Goal: Task Accomplishment & Management: Manage account settings

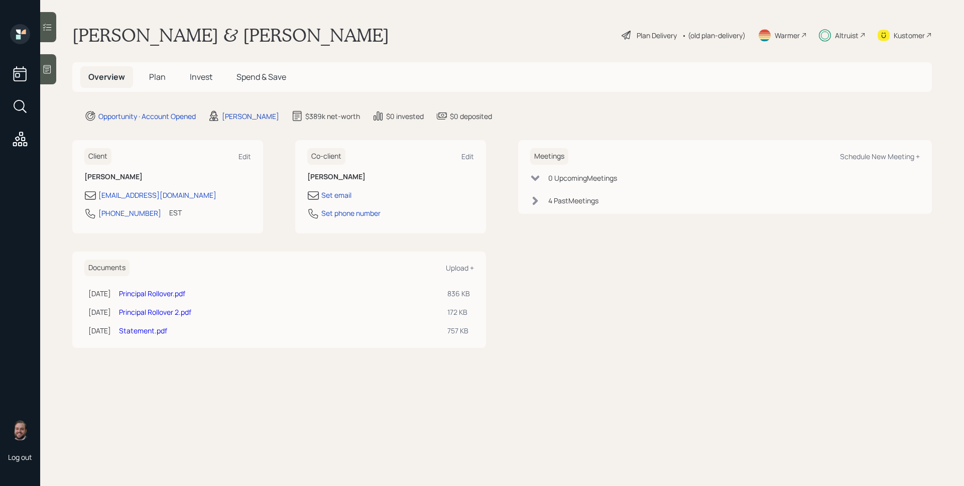
click at [837, 34] on div "Altruist" at bounding box center [847, 35] width 24 height 11
click at [214, 74] on h5 "Invest" at bounding box center [201, 77] width 39 height 22
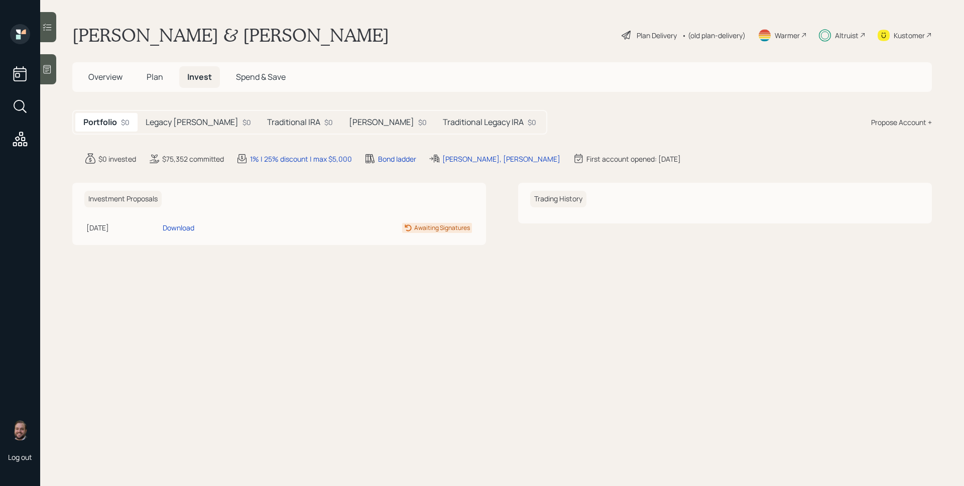
click at [180, 119] on h5 "Legacy Roth IRA" at bounding box center [192, 122] width 93 height 10
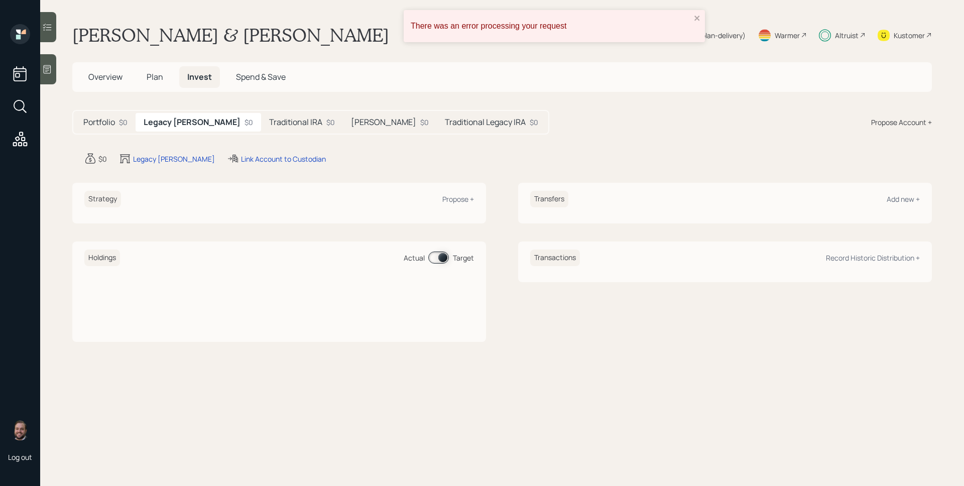
click at [269, 121] on h5 "Traditional IRA" at bounding box center [295, 122] width 53 height 10
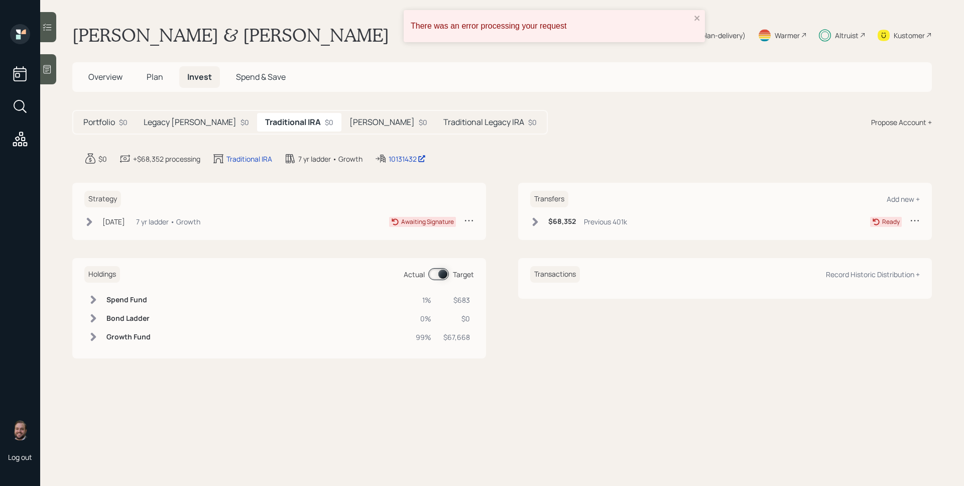
click at [215, 229] on div "Jul 1, 2025 Tuesday, July 1, 2025 3:06 PM EDT 7 yr ladder • Growth Awaiting Sig…" at bounding box center [279, 223] width 390 height 17
click at [214, 223] on div "Jul 1, 2025 Tuesday, July 1, 2025 3:06 PM EDT 7 yr ladder • Growth Awaiting Sig…" at bounding box center [279, 221] width 390 height 13
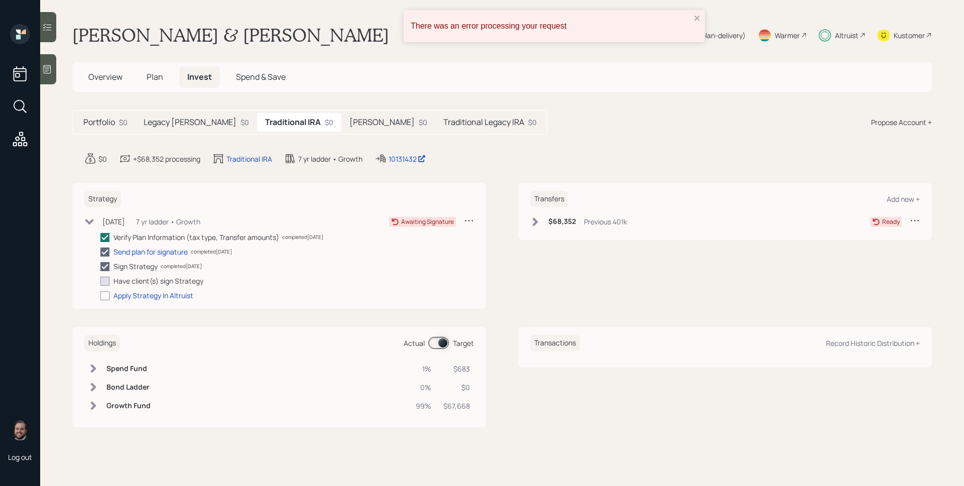
click at [349, 124] on h5 "Roth IRA" at bounding box center [381, 122] width 65 height 10
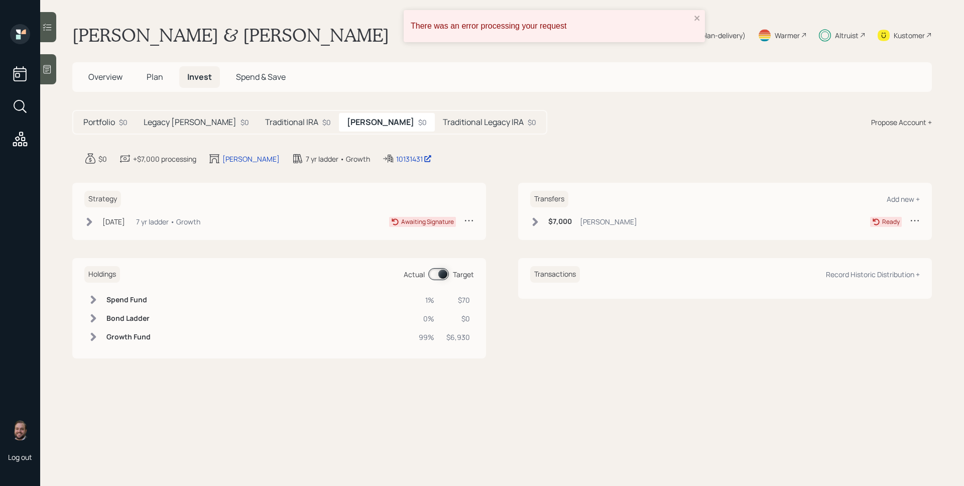
click at [268, 124] on h5 "Traditional IRA" at bounding box center [291, 122] width 53 height 10
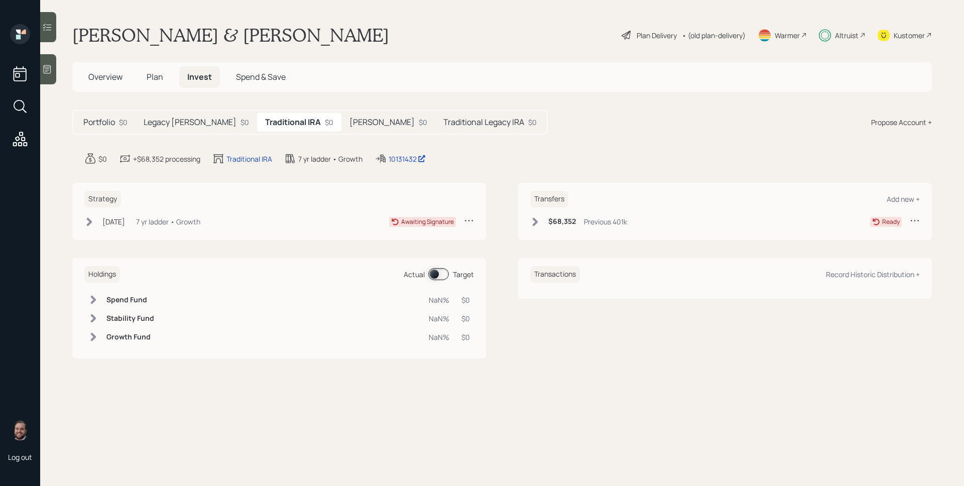
click at [349, 124] on h5 "Roth IRA" at bounding box center [381, 122] width 65 height 10
click at [124, 125] on div "$0" at bounding box center [123, 122] width 9 height 11
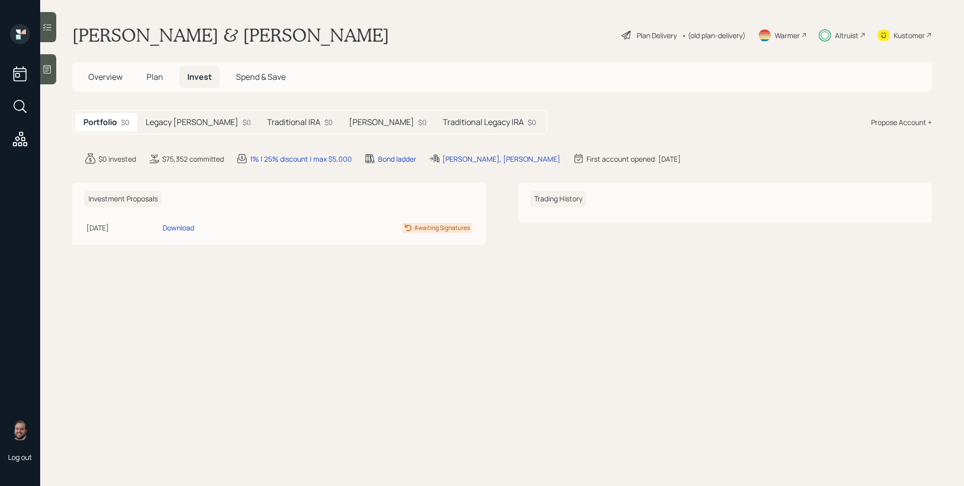
click at [113, 83] on h5 "Overview" at bounding box center [105, 77] width 50 height 22
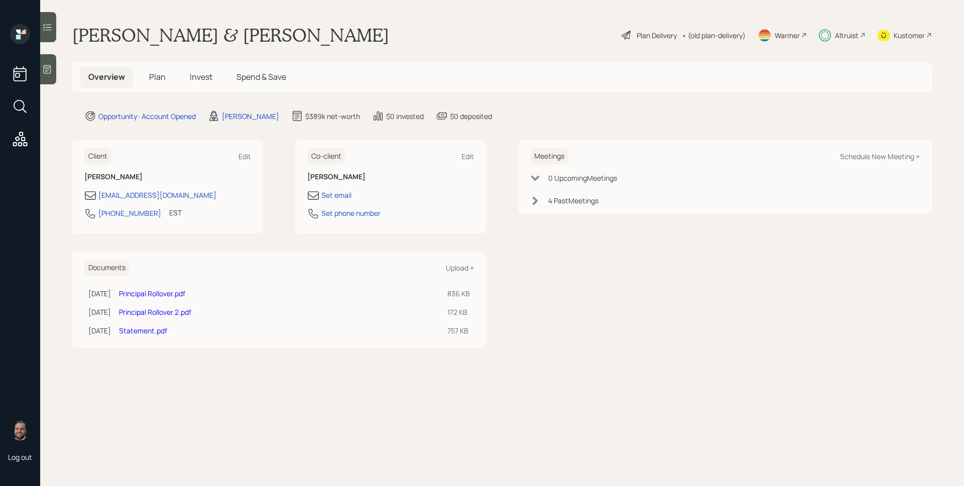
click at [156, 77] on span "Plan" at bounding box center [157, 76] width 17 height 11
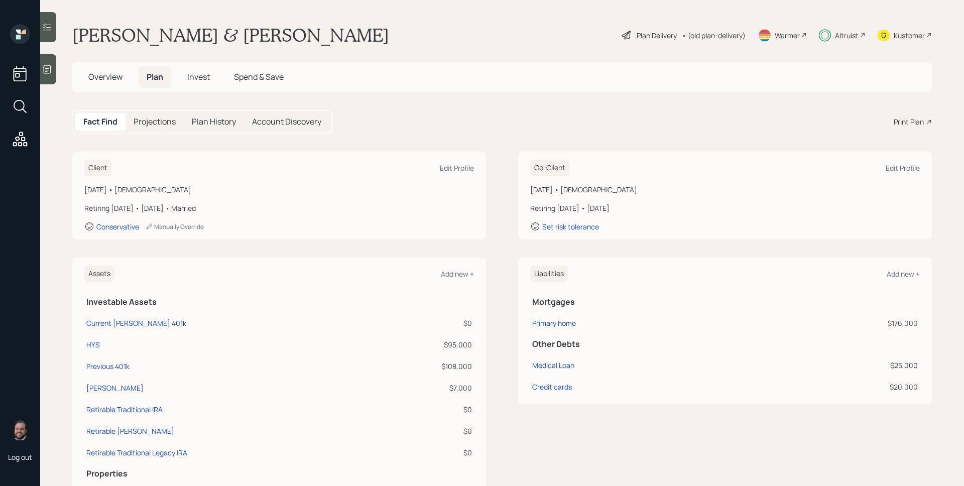
click at [200, 82] on span "Invest" at bounding box center [198, 76] width 23 height 11
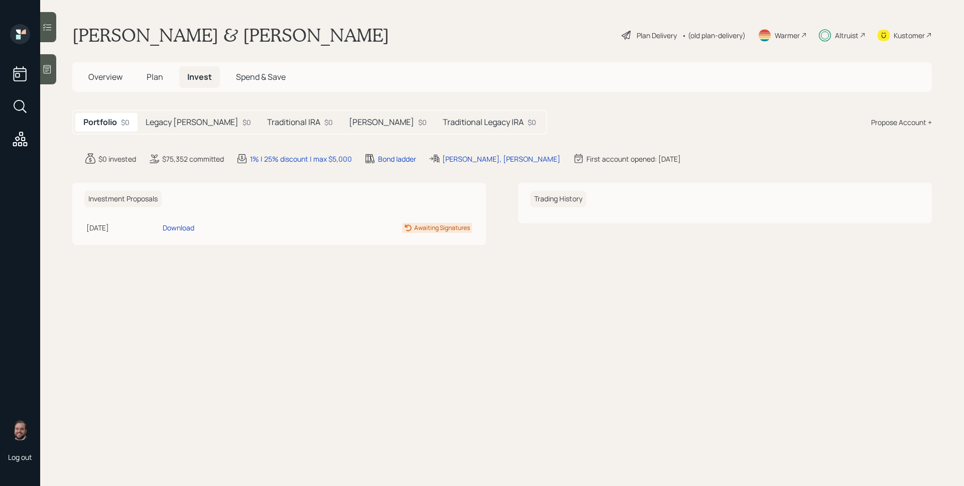
click at [259, 114] on div "Traditional IRA $0" at bounding box center [300, 122] width 82 height 19
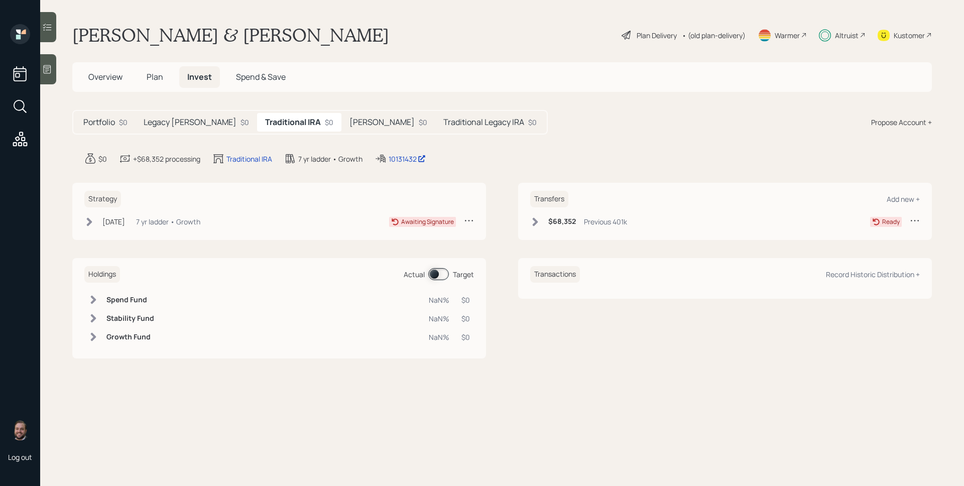
click at [156, 220] on div "7 yr ladder • Growth" at bounding box center [168, 221] width 64 height 11
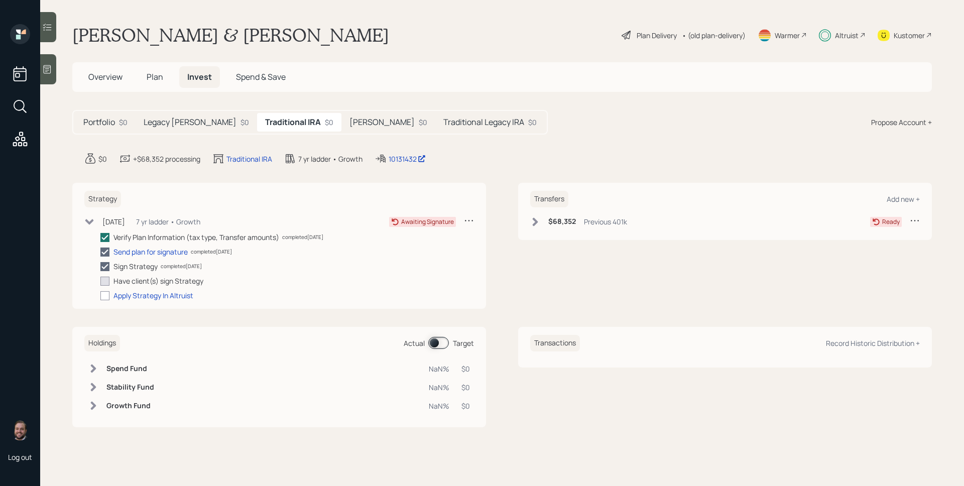
click at [189, 123] on h5 "Legacy Roth IRA" at bounding box center [190, 122] width 93 height 10
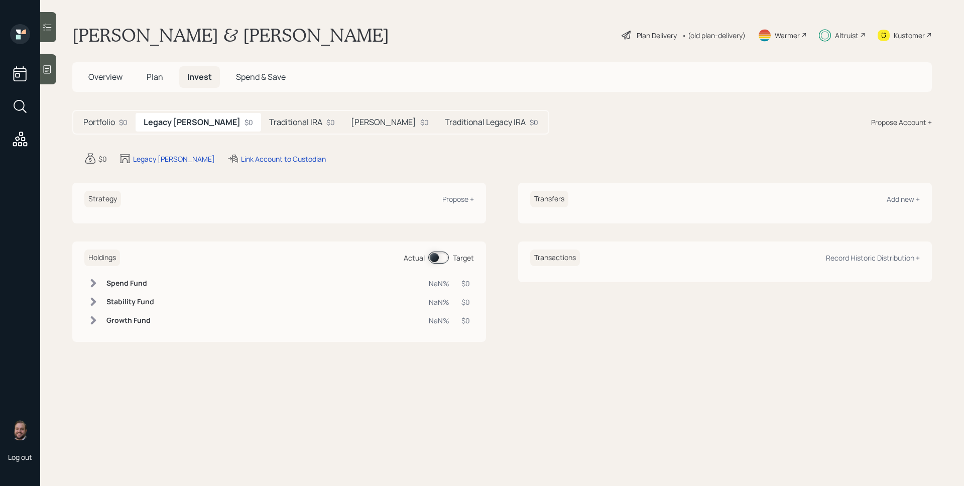
click at [445, 125] on h5 "Traditional Legacy IRA" at bounding box center [485, 122] width 81 height 10
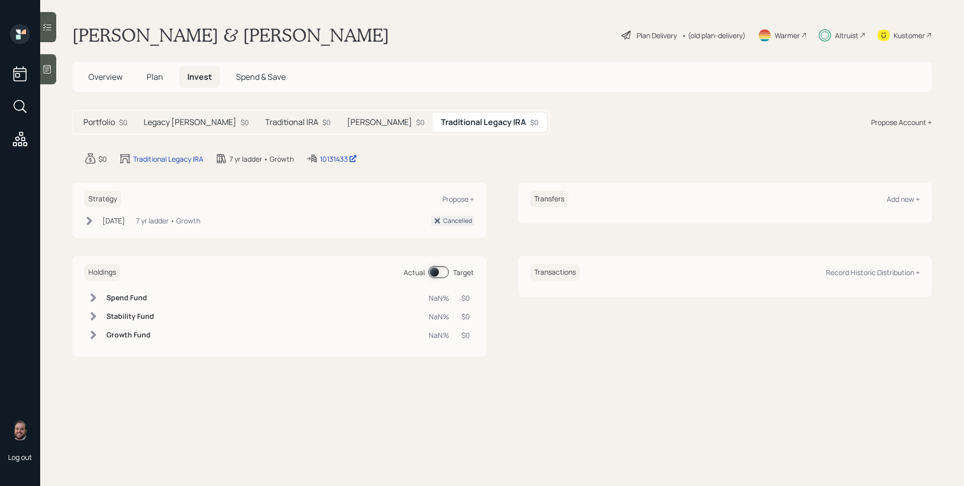
click at [266, 123] on h5 "Traditional IRA" at bounding box center [291, 122] width 53 height 10
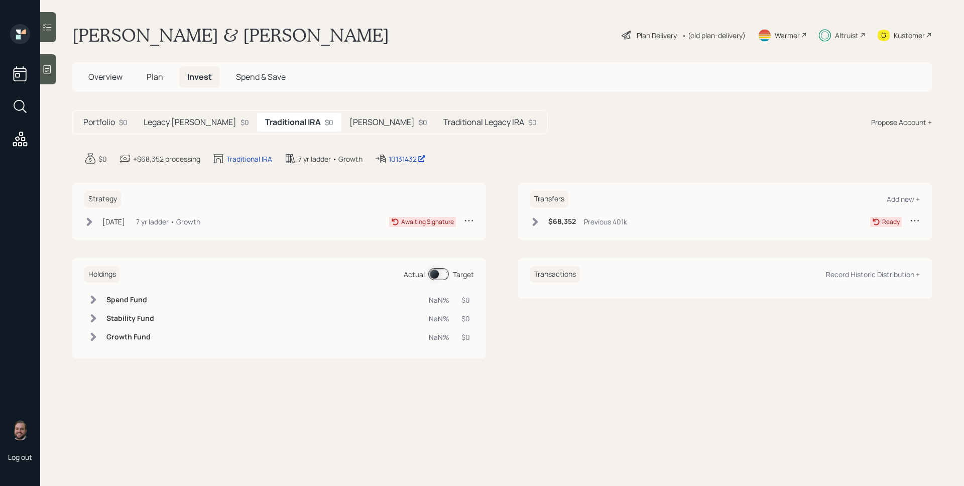
click at [141, 218] on div "Jul 1, 2025 Tuesday, July 1, 2025 3:06 PM EDT 7 yr ladder • Growth" at bounding box center [142, 221] width 116 height 13
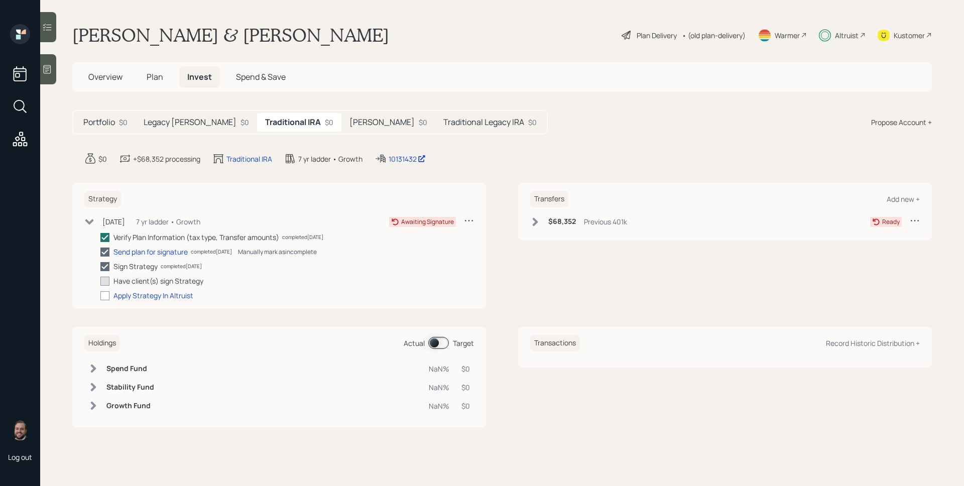
click at [262, 249] on div "Manually mark as incomplete" at bounding box center [277, 251] width 79 height 9
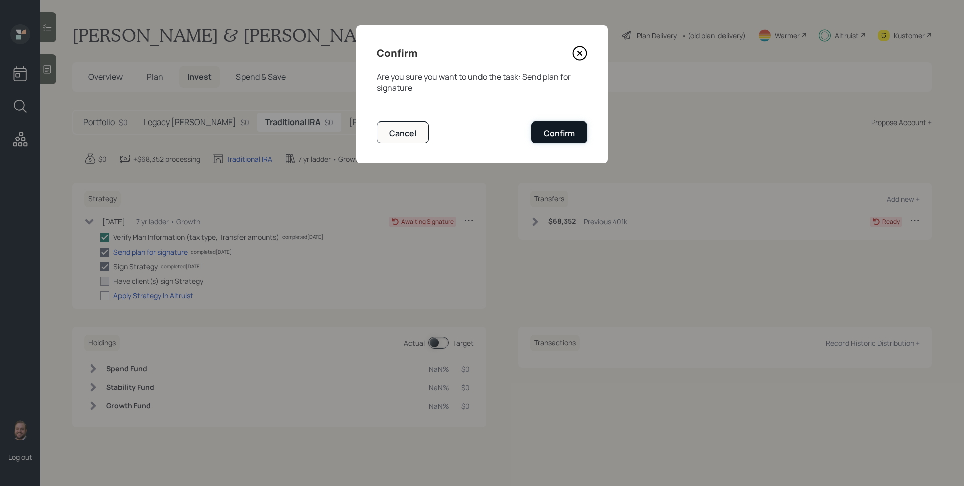
click at [571, 129] on div "Confirm" at bounding box center [559, 133] width 31 height 11
checkbox input "false"
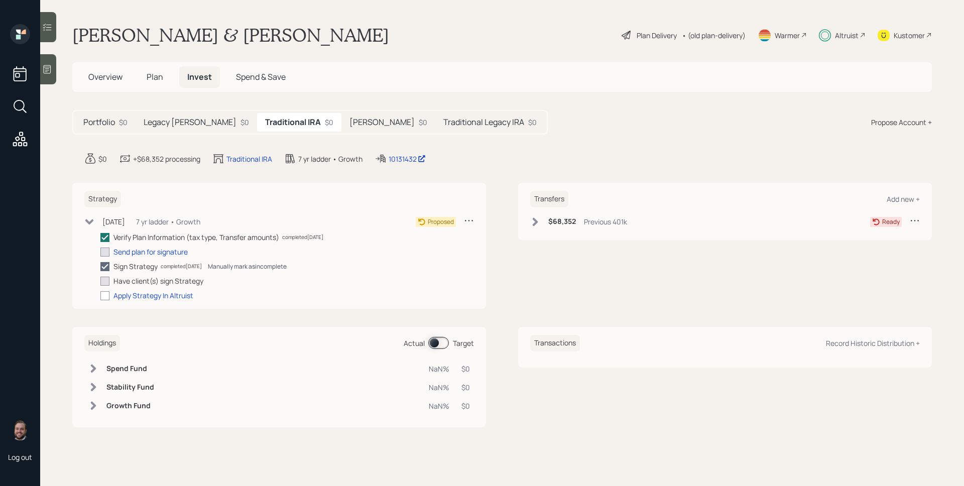
click at [271, 267] on div "Manually mark as incomplete" at bounding box center [247, 266] width 79 height 9
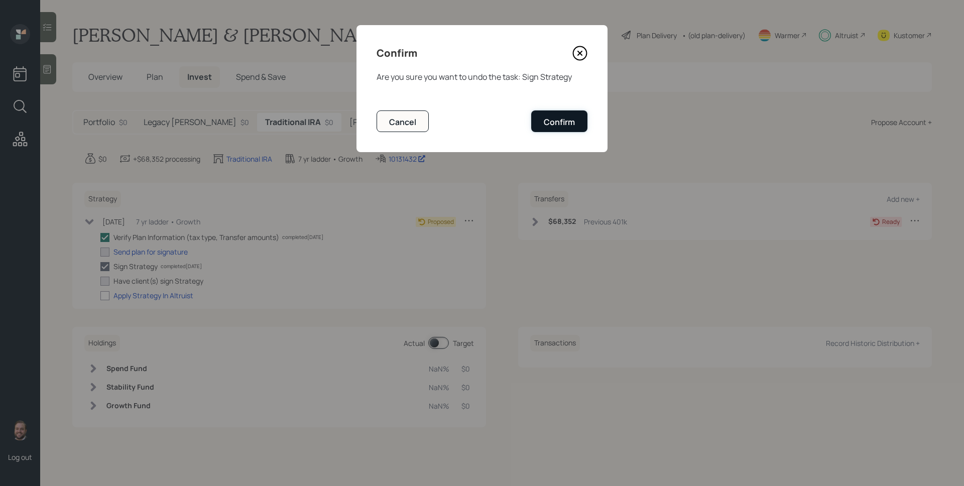
click at [554, 114] on button "Confirm" at bounding box center [559, 121] width 56 height 22
checkbox input "false"
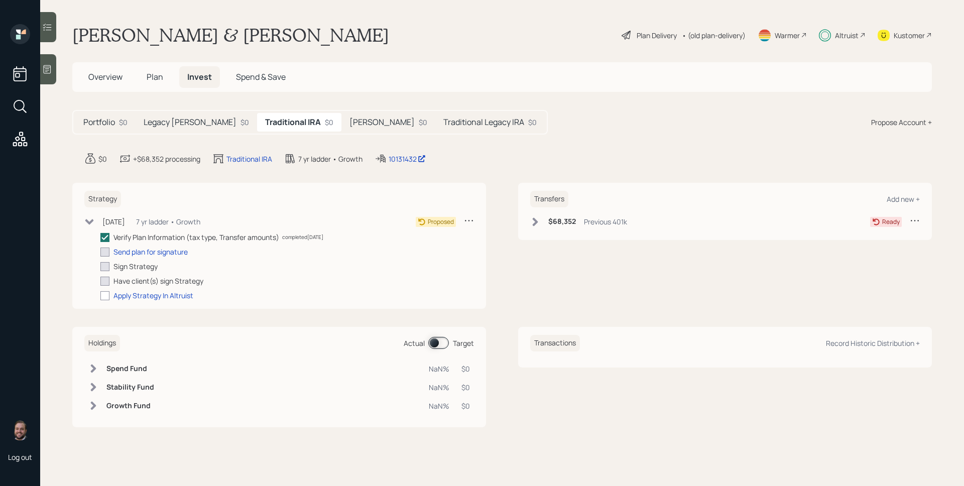
click at [468, 219] on icon at bounding box center [469, 220] width 10 height 10
click at [445, 248] on div "Cancel Strategy" at bounding box center [438, 249] width 72 height 10
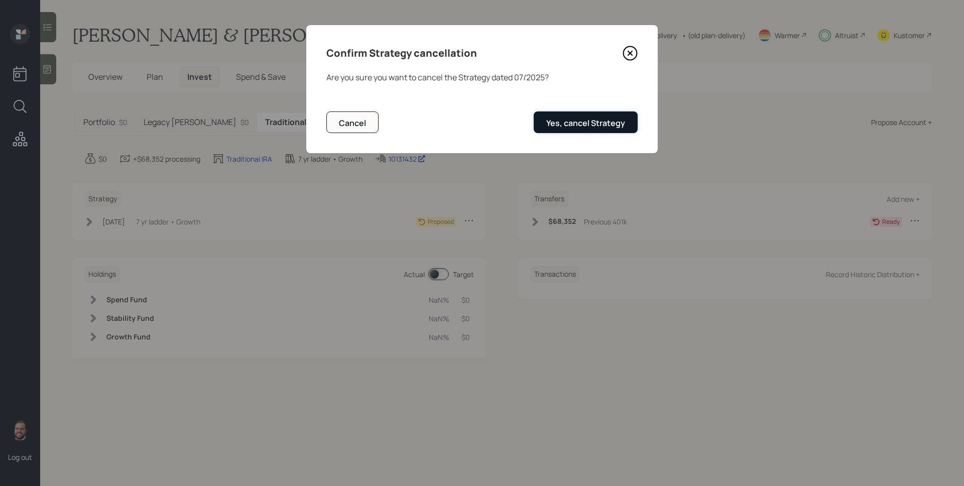
click at [596, 124] on div "Yes, cancel Strategy" at bounding box center [585, 122] width 79 height 11
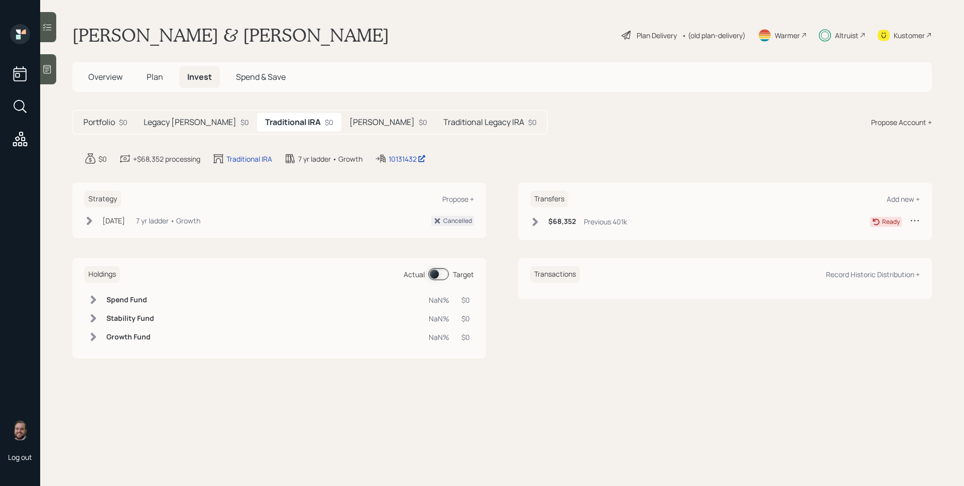
click at [349, 121] on h5 "Roth IRA" at bounding box center [381, 122] width 65 height 10
click at [465, 220] on icon at bounding box center [469, 220] width 10 height 10
click at [454, 243] on div "Cancel Strategy" at bounding box center [438, 240] width 72 height 10
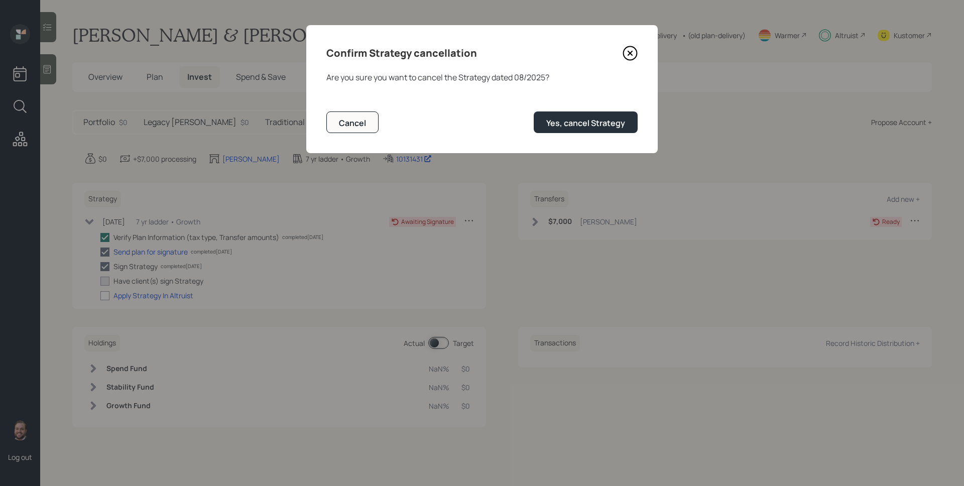
click at [581, 110] on form "Are you sure you want to cancel the Strategy dated 08/2025 ? Cancel Yes, cancel…" at bounding box center [481, 102] width 311 height 62
click at [581, 113] on button "Yes, cancel Strategy" at bounding box center [586, 122] width 104 height 22
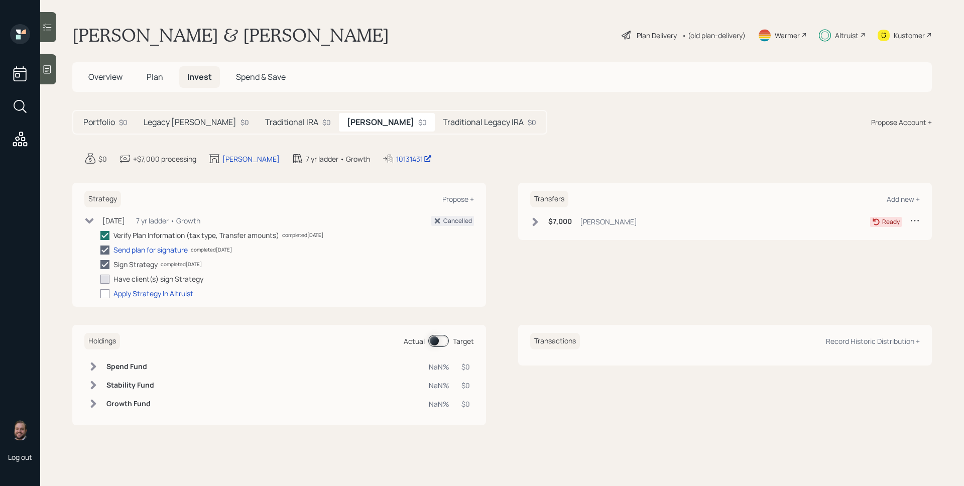
click at [265, 125] on h5 "Traditional IRA" at bounding box center [291, 122] width 53 height 10
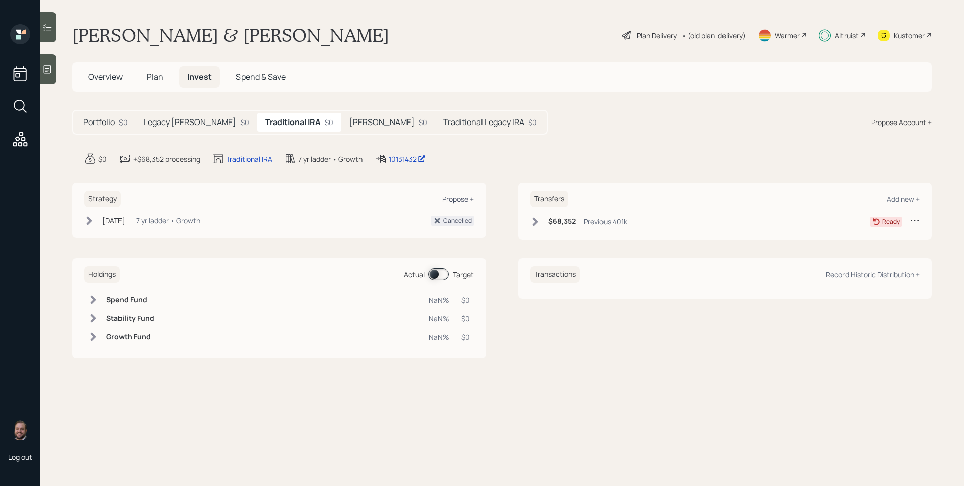
click at [455, 200] on div "Propose +" at bounding box center [458, 199] width 32 height 10
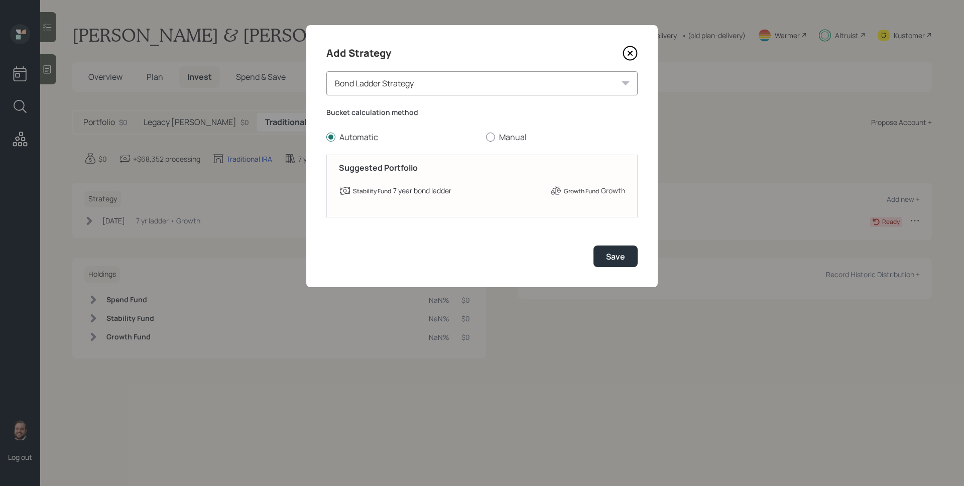
click at [516, 135] on label "Manual" at bounding box center [562, 137] width 152 height 11
click at [486, 137] on input "Manual" at bounding box center [485, 137] width 1 height 1
radio input "true"
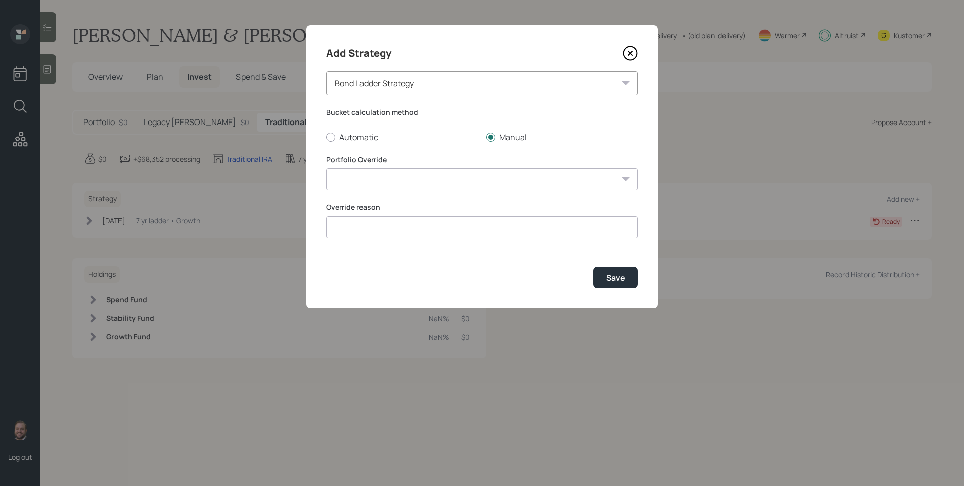
click at [459, 183] on select "7 yr ladder • Conservative 7 yr ladder • Growth 6 yr ladder • Growth 5 yr ladde…" at bounding box center [481, 179] width 311 height 22
click at [345, 136] on label "Automatic" at bounding box center [402, 137] width 152 height 11
click at [326, 137] on input "Automatic" at bounding box center [326, 137] width 1 height 1
radio input "true"
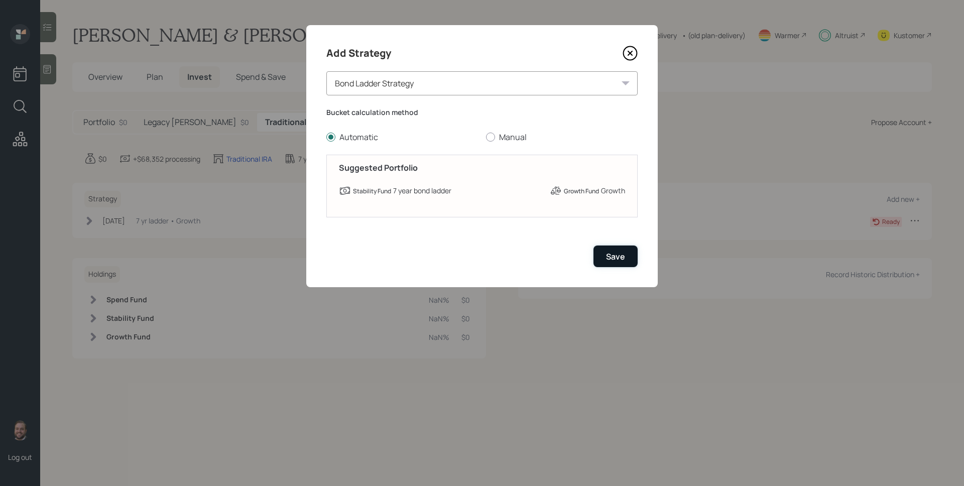
click at [608, 256] on div "Save" at bounding box center [615, 256] width 19 height 11
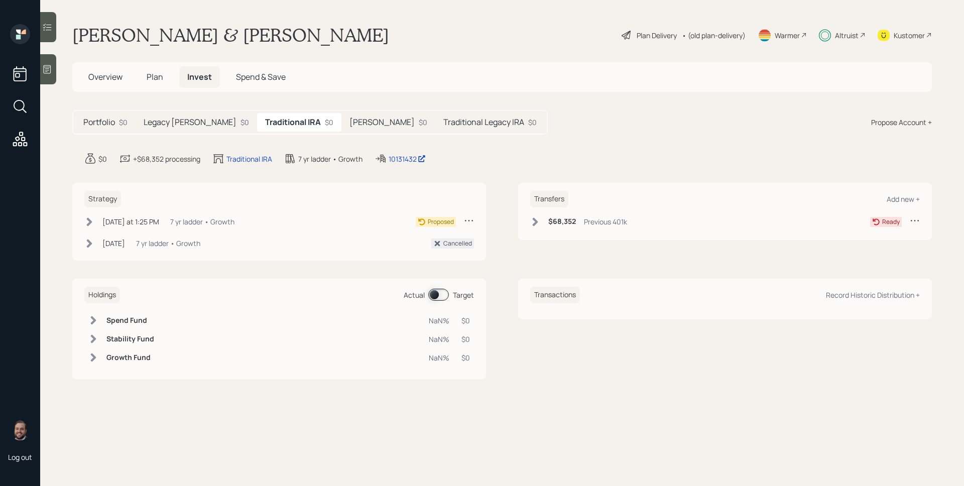
click at [469, 221] on icon at bounding box center [469, 221] width 8 height 2
click at [536, 146] on main "Morledge & Nicole Dorris Plan Delivery • (old plan-delivery) Warmer Altruist Ku…" at bounding box center [502, 243] width 924 height 486
click at [349, 118] on h5 "Roth IRA" at bounding box center [381, 122] width 65 height 10
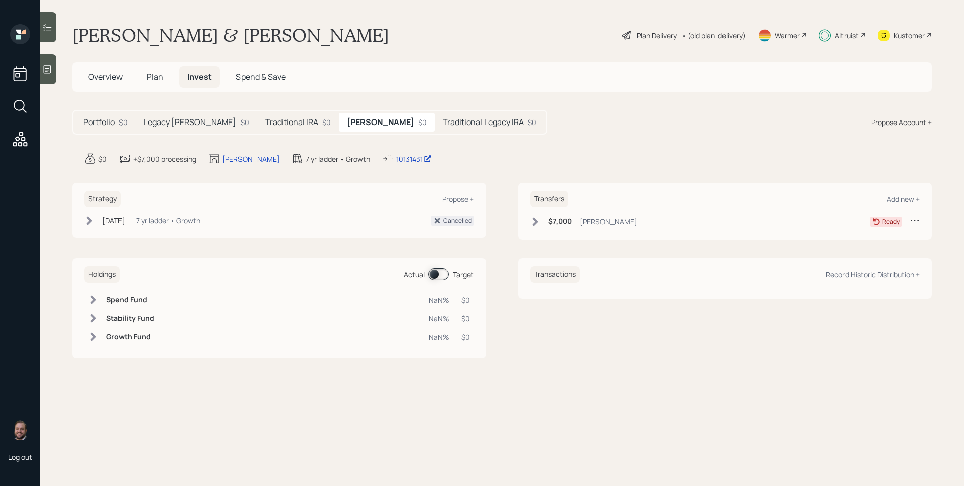
click at [443, 118] on h5 "Traditional Legacy IRA" at bounding box center [483, 122] width 81 height 10
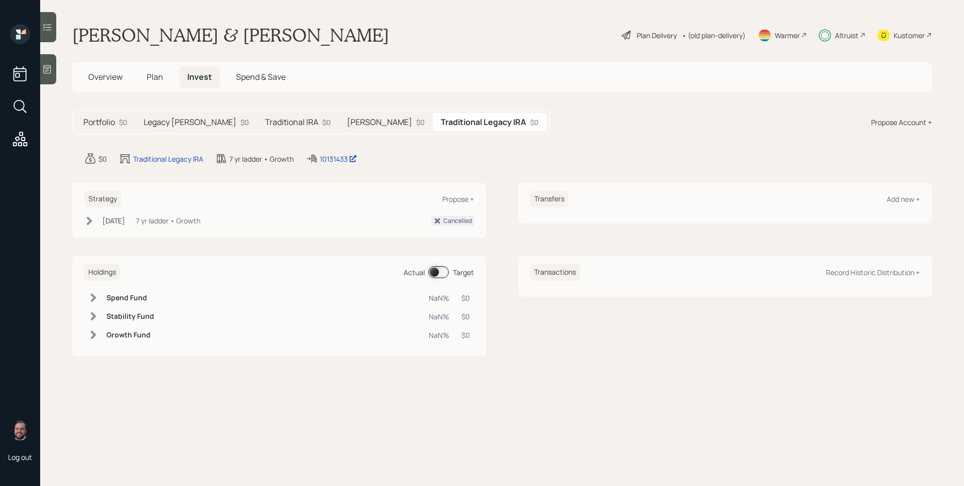
click at [339, 116] on div "Roth IRA $0" at bounding box center [386, 122] width 94 height 19
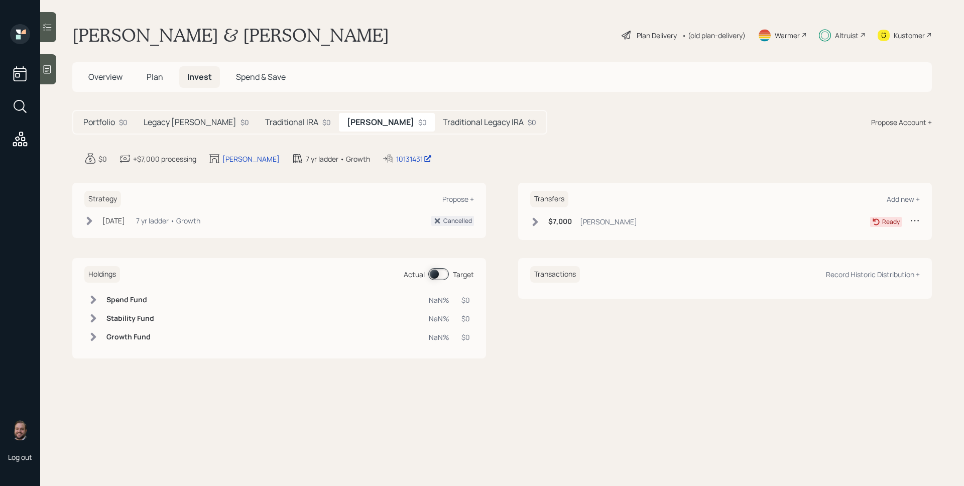
click at [265, 120] on h5 "Traditional IRA" at bounding box center [291, 122] width 53 height 10
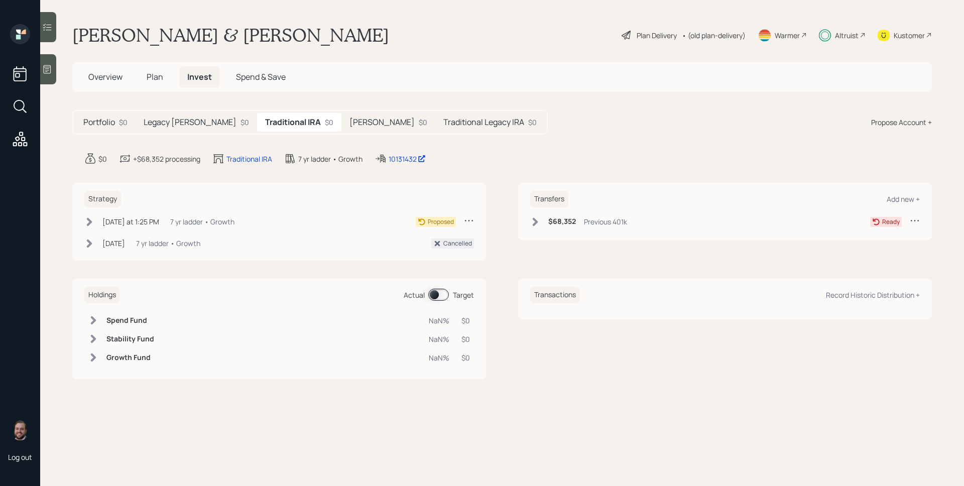
click at [147, 213] on div "Strategy Today at 1:25 PM Tuesday, September 2, 2025 1:25 PM EDT 7 yr ladder • …" at bounding box center [279, 222] width 414 height 78
click at [237, 158] on div "Traditional IRA" at bounding box center [249, 159] width 46 height 11
select select "traditional"
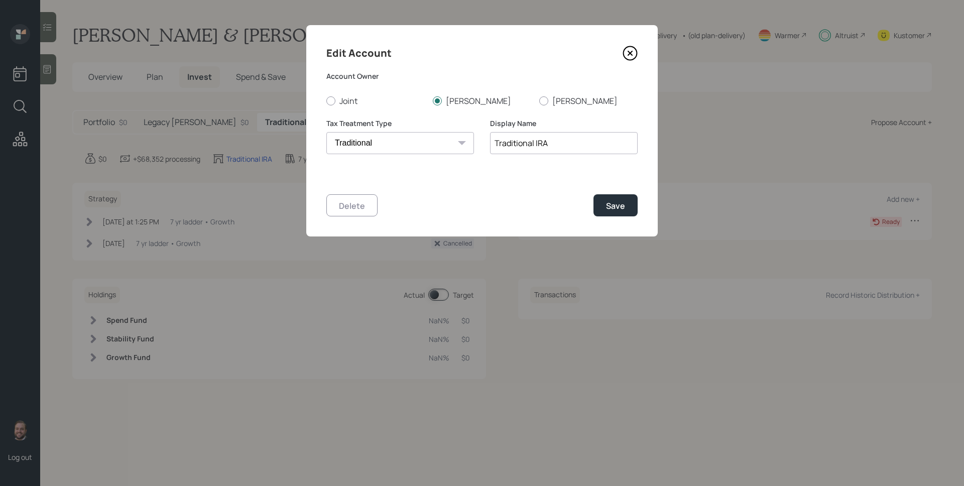
click at [630, 52] on icon at bounding box center [630, 53] width 4 height 4
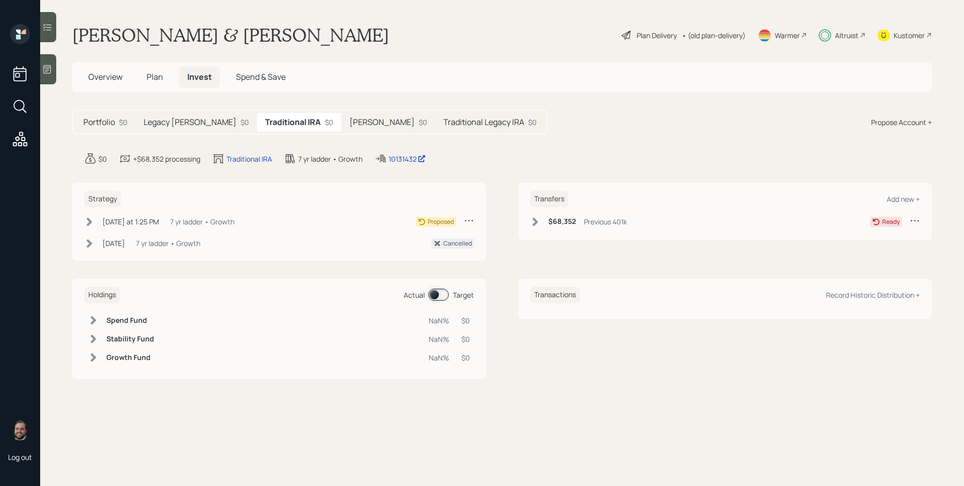
click at [349, 118] on h5 "Roth IRA" at bounding box center [381, 122] width 65 height 10
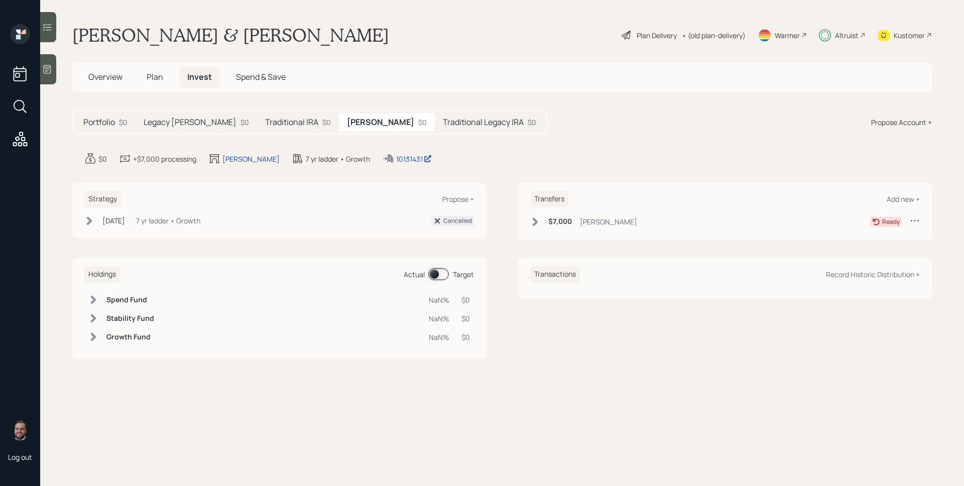
click at [443, 123] on h5 "Traditional Legacy IRA" at bounding box center [483, 122] width 81 height 10
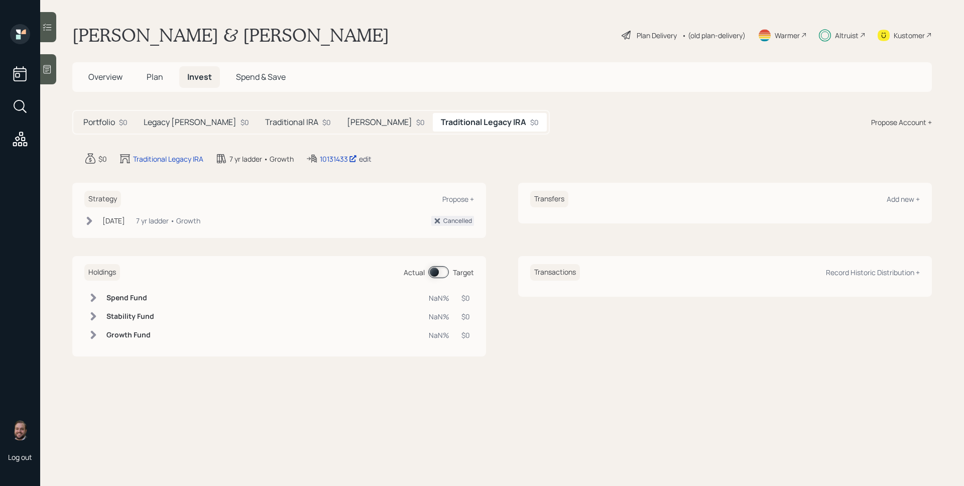
click at [365, 158] on div "edit" at bounding box center [365, 159] width 13 height 10
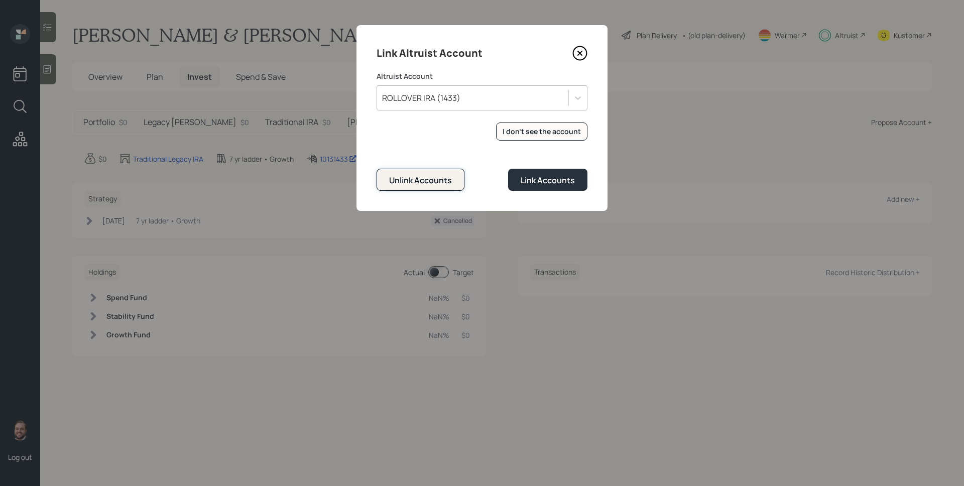
click at [436, 177] on div "Unlink Accounts" at bounding box center [420, 180] width 63 height 11
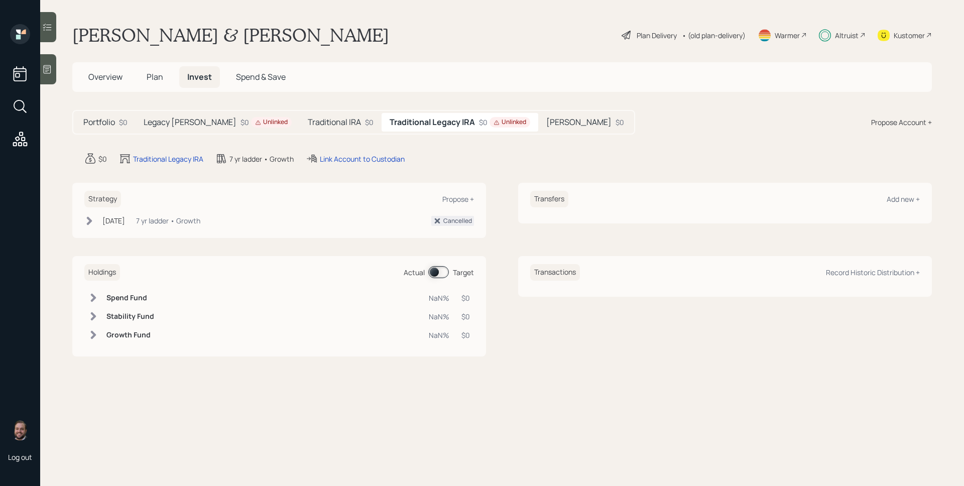
click at [308, 126] on h5 "Traditional IRA" at bounding box center [334, 122] width 53 height 10
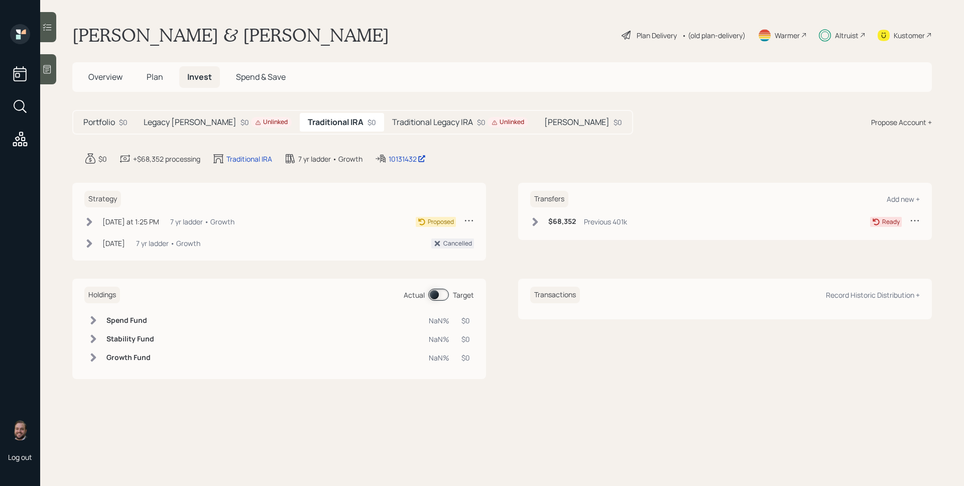
click at [544, 121] on h5 "Roth IRA" at bounding box center [576, 122] width 65 height 10
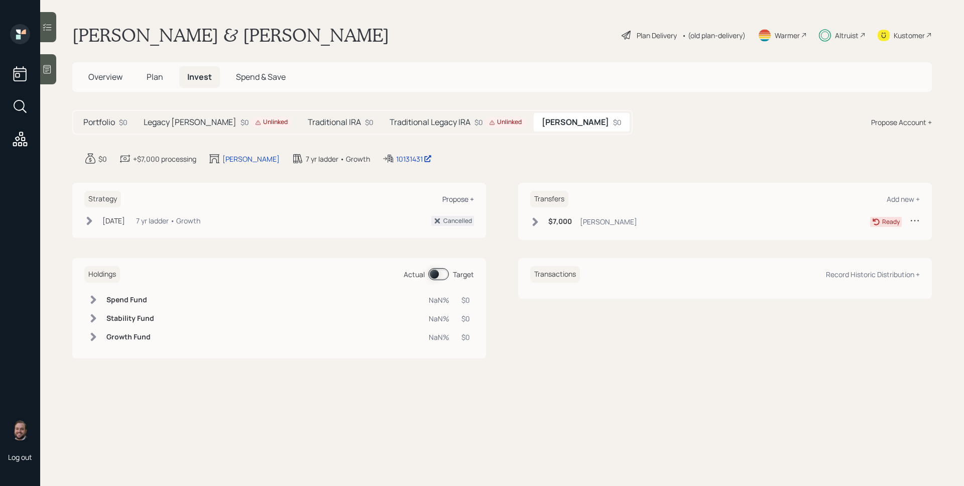
click at [456, 202] on div "Propose +" at bounding box center [458, 199] width 32 height 10
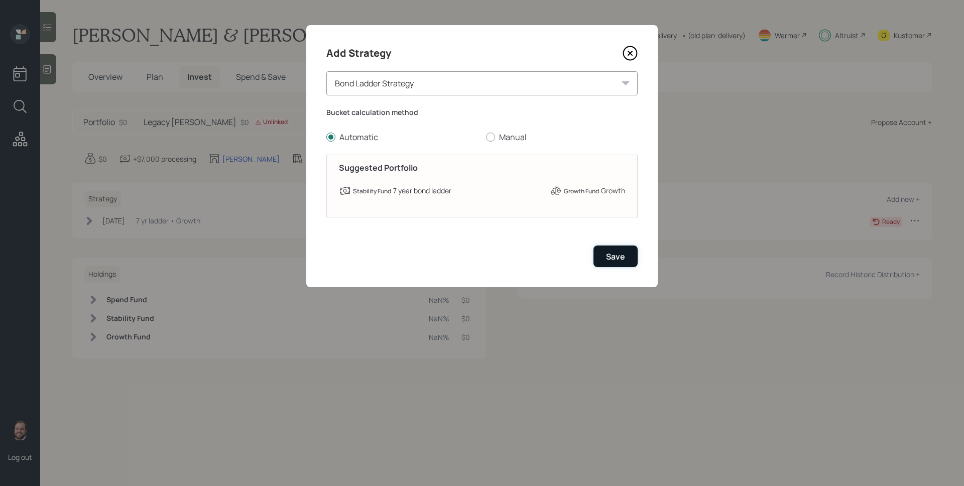
click at [606, 252] on div "Save" at bounding box center [615, 256] width 19 height 11
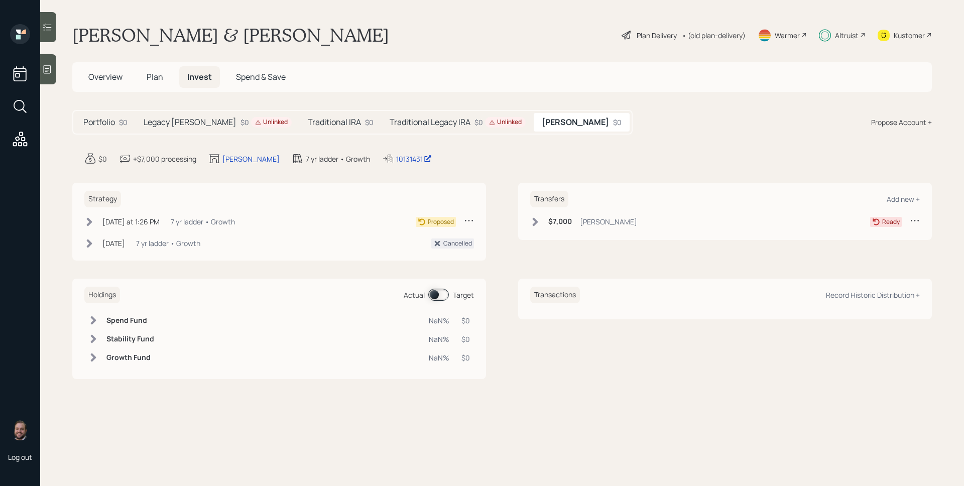
click at [141, 227] on div "Today at 1:26 PM Tuesday, September 2, 2025 1:26 PM EDT 7 yr ladder • Growth" at bounding box center [159, 221] width 151 height 13
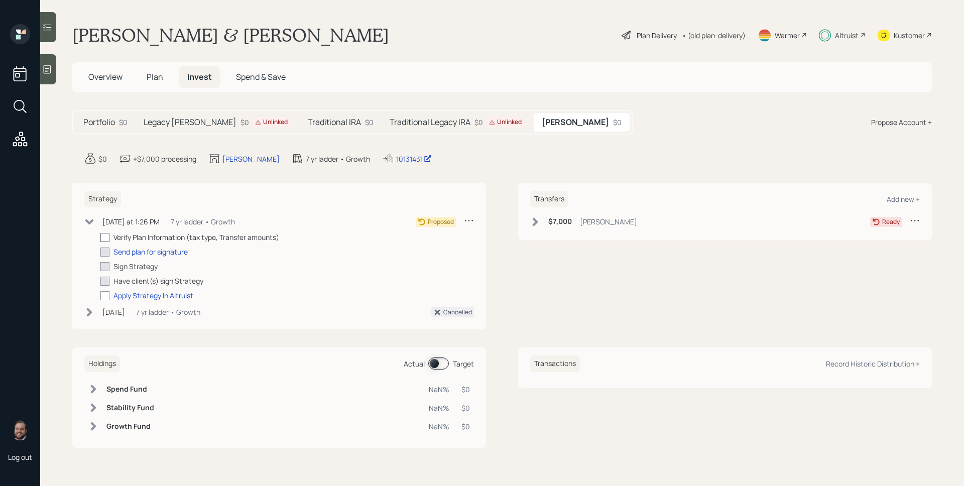
click at [107, 235] on div at bounding box center [104, 237] width 9 height 9
click at [100, 237] on input "checkbox" at bounding box center [100, 237] width 1 height 1
checkbox input "true"
click at [137, 252] on div "Send plan for signature" at bounding box center [150, 251] width 74 height 11
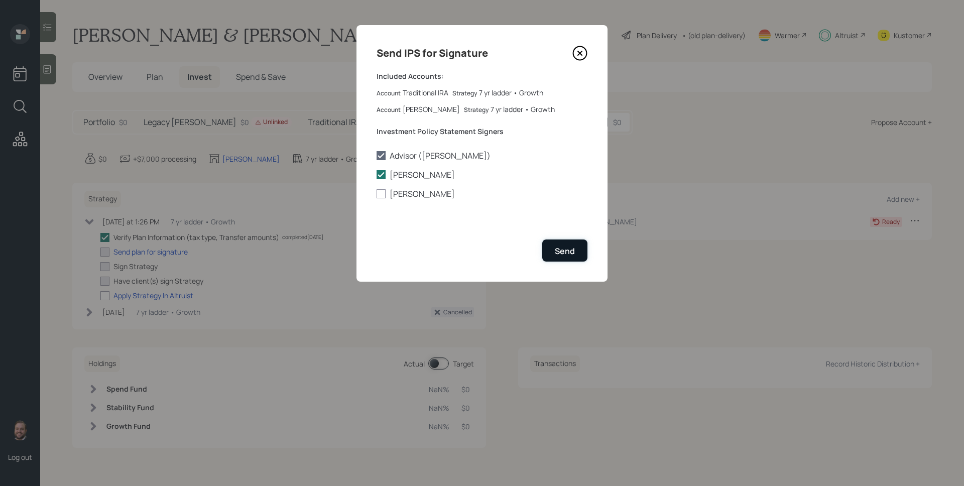
click at [562, 245] on div "Send" at bounding box center [565, 250] width 20 height 11
checkbox input "true"
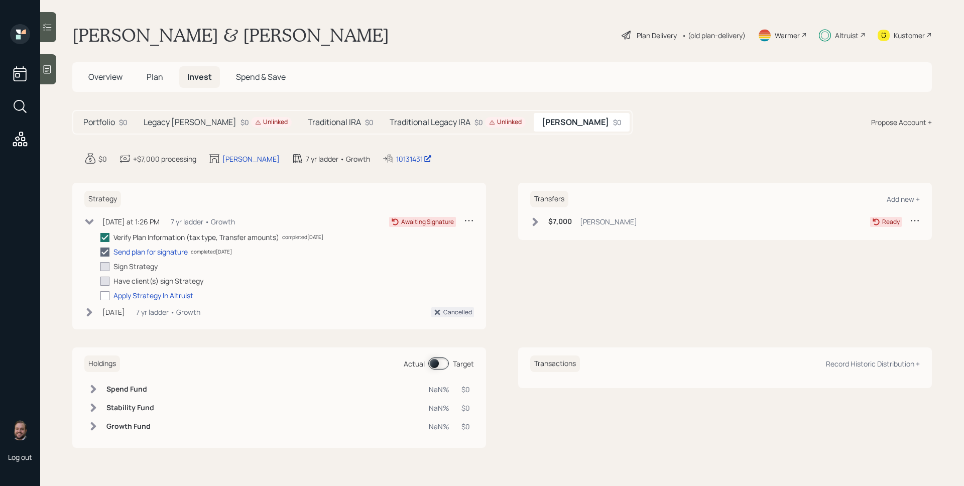
click at [458, 129] on div "Traditional Legacy IRA $0 Unlinked" at bounding box center [458, 122] width 152 height 19
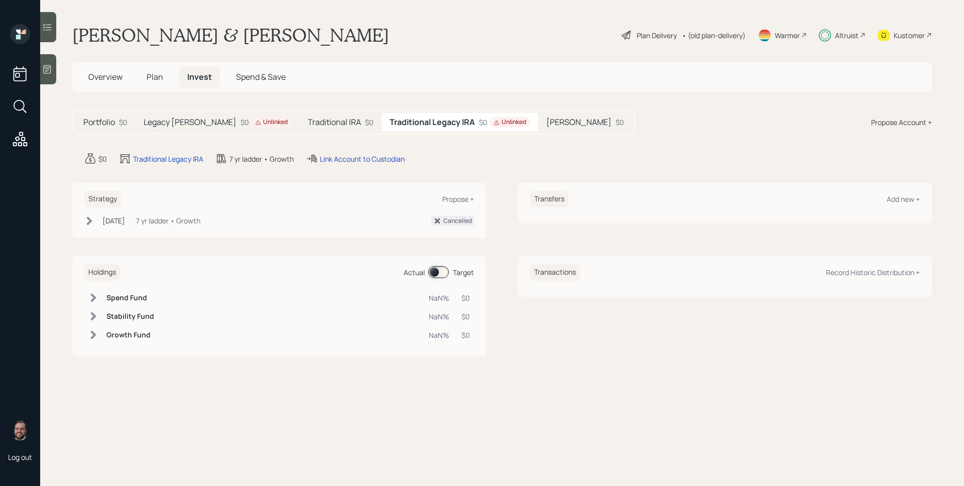
click at [162, 126] on h5 "Legacy Roth IRA" at bounding box center [190, 122] width 93 height 10
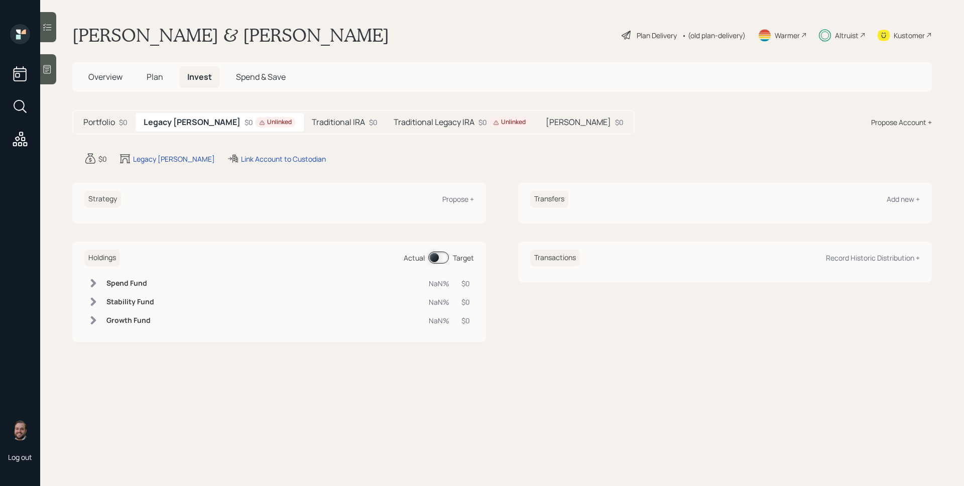
drag, startPoint x: 305, startPoint y: 121, endPoint x: 377, endPoint y: 156, distance: 79.9
click at [312, 121] on h5 "Traditional IRA" at bounding box center [338, 122] width 53 height 10
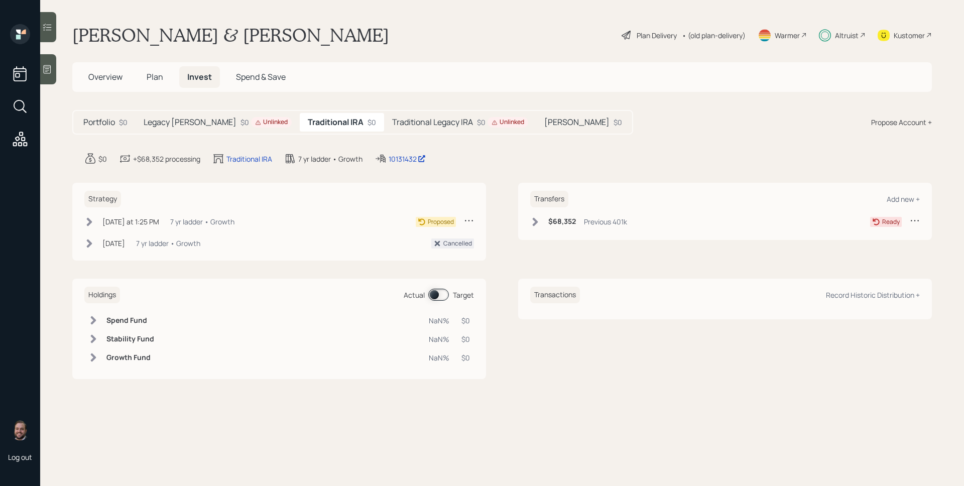
click at [603, 219] on div "Previous 401k" at bounding box center [605, 221] width 43 height 11
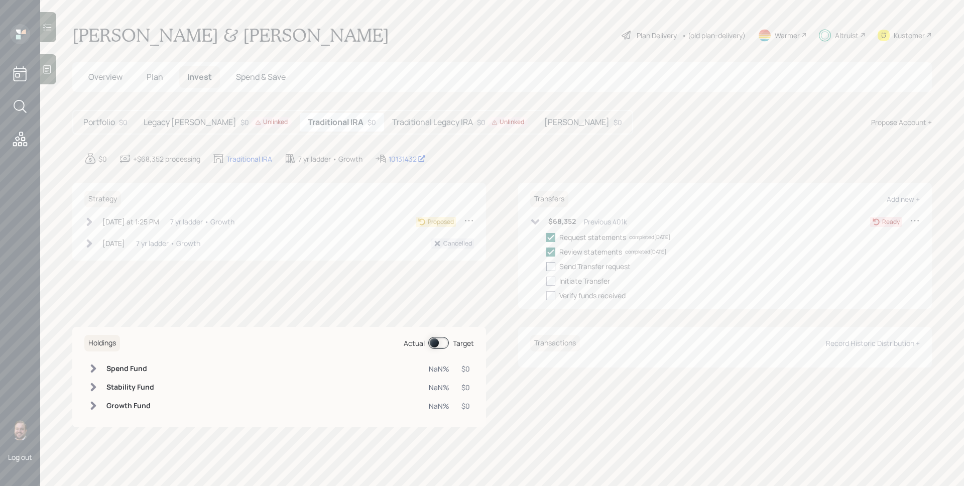
click at [556, 262] on label at bounding box center [552, 266] width 13 height 11
click at [546, 266] on input "checkbox" at bounding box center [546, 266] width 1 height 1
checkbox input "true"
click at [554, 280] on div at bounding box center [550, 281] width 9 height 9
click at [546, 281] on input "checkbox" at bounding box center [546, 281] width 1 height 1
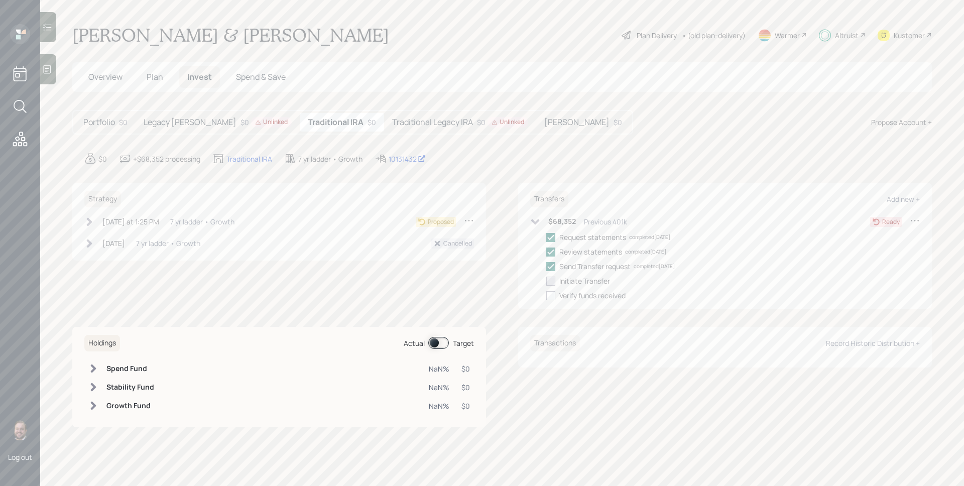
checkbox input "true"
click at [544, 124] on h5 "Roth IRA" at bounding box center [576, 122] width 65 height 10
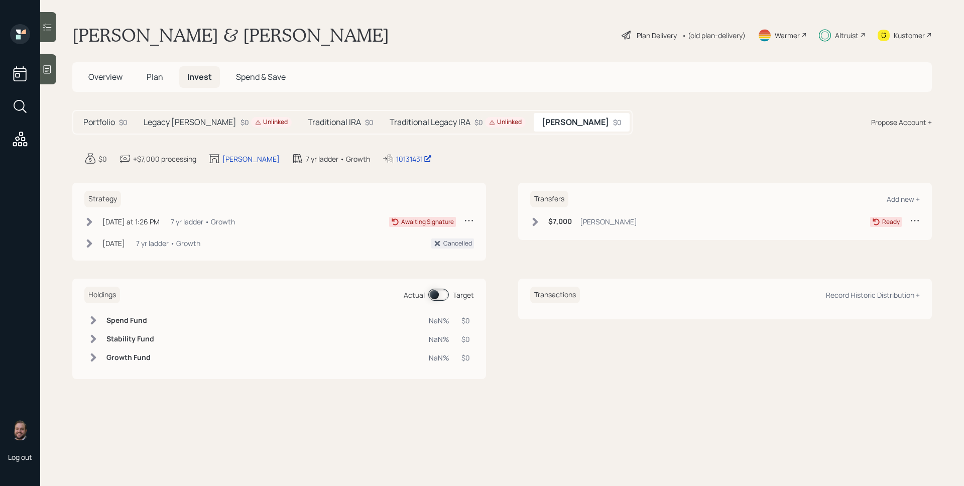
click at [556, 220] on h6 "$7,000" at bounding box center [560, 221] width 24 height 9
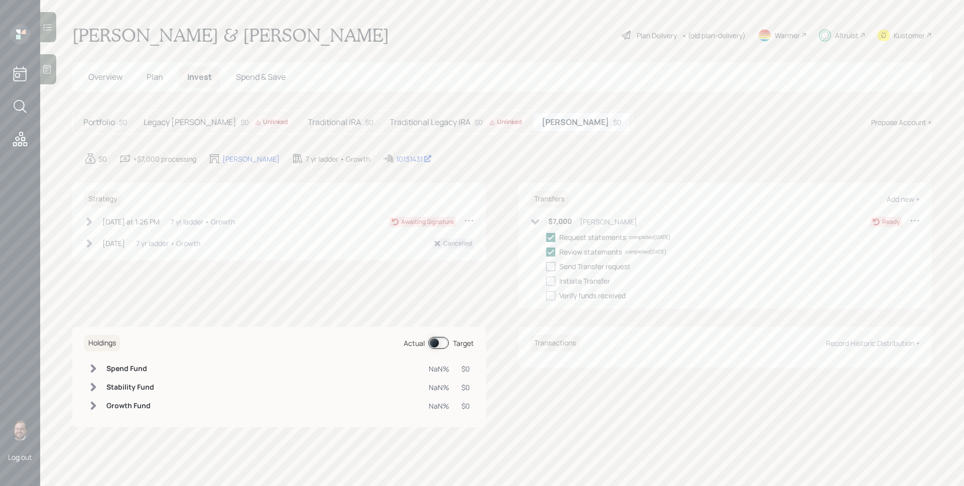
click at [554, 265] on div at bounding box center [550, 266] width 9 height 9
click at [546, 266] on input "checkbox" at bounding box center [546, 266] width 1 height 1
checkbox input "true"
click at [550, 282] on div at bounding box center [550, 281] width 9 height 9
click at [546, 281] on input "checkbox" at bounding box center [546, 281] width 1 height 1
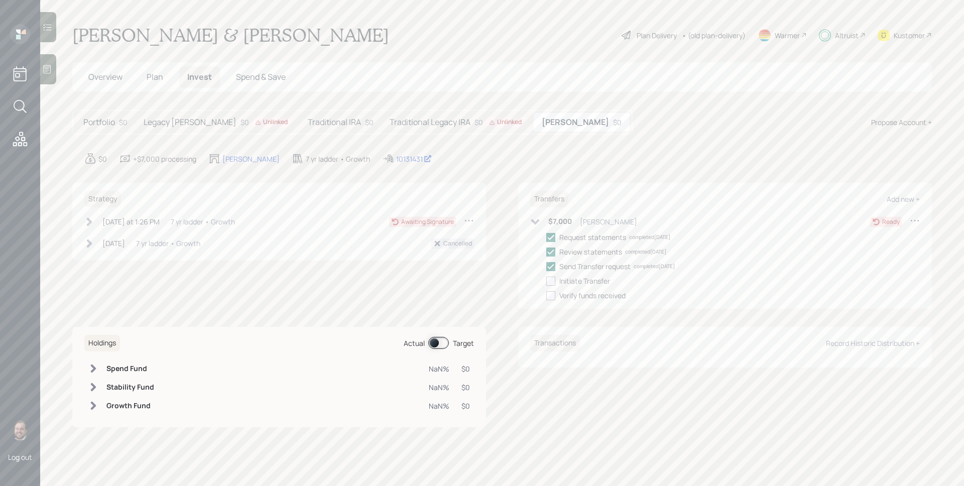
checkbox input "true"
click at [183, 219] on div "7 yr ladder • Growth" at bounding box center [203, 221] width 64 height 11
